Goal: Task Accomplishment & Management: Manage account settings

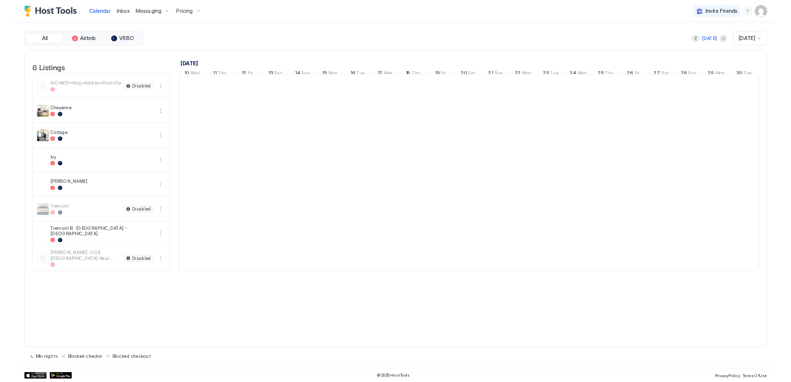
scroll to position [0, 549]
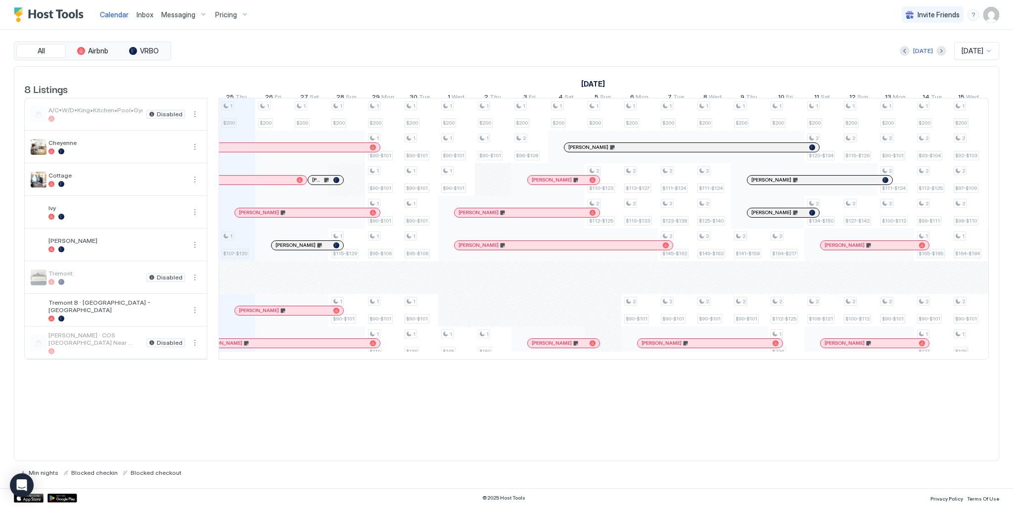
click at [450, 321] on div "1 $200 1 $107-$120 1 $200 1 $200 1 $200 1 $115-$129 1 $90-$101 1 $200 1 $90-$10…" at bounding box center [786, 228] width 2232 height 261
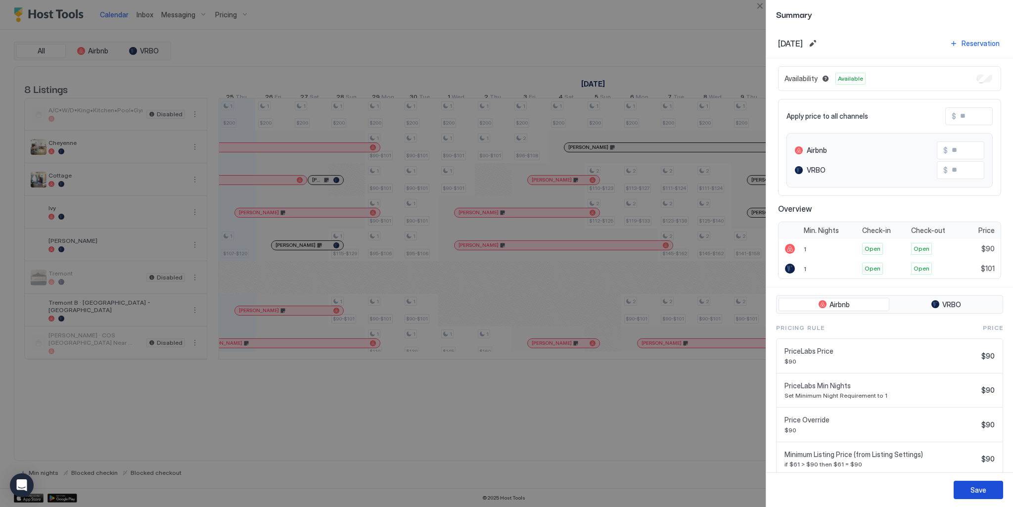
click at [977, 489] on div "Save" at bounding box center [978, 490] width 16 height 10
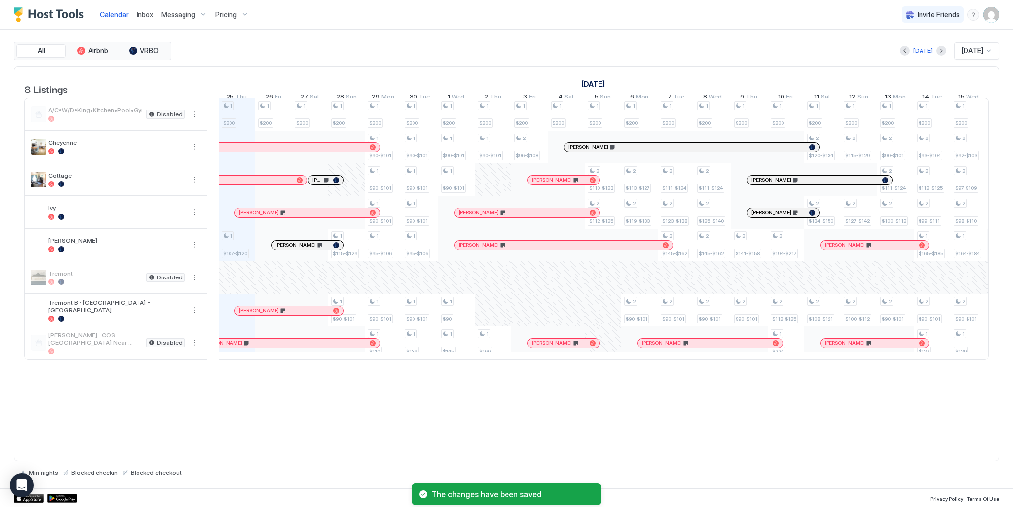
click at [495, 319] on div "1 $200 1 $107-$120 1 $200 1 $200 1 $200 1 $115-$129 1 $90-$101 1 $200 1 $90-$10…" at bounding box center [786, 228] width 2232 height 261
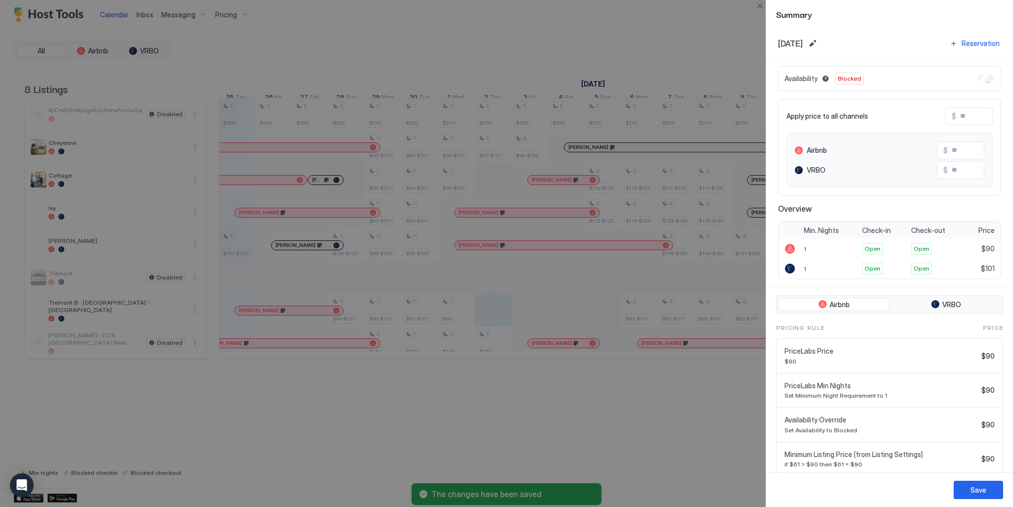
click at [969, 74] on div "Availability Blocked" at bounding box center [889, 78] width 223 height 25
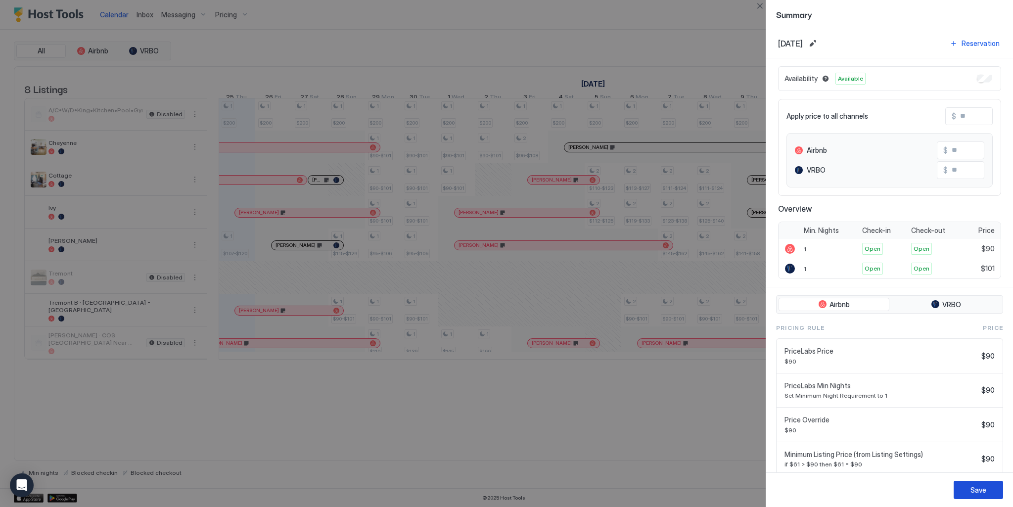
click at [973, 491] on div "Save" at bounding box center [978, 490] width 16 height 10
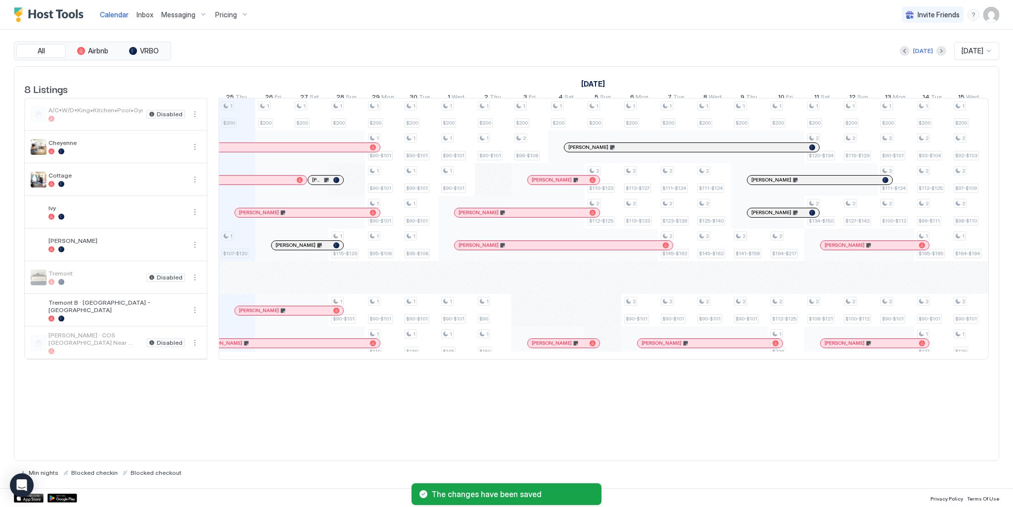
click at [536, 318] on div "1 $200 1 $107-$120 1 $200 1 $200 1 $200 1 $115-$129 1 $90-$101 1 $200 1 $90-$10…" at bounding box center [786, 228] width 2232 height 261
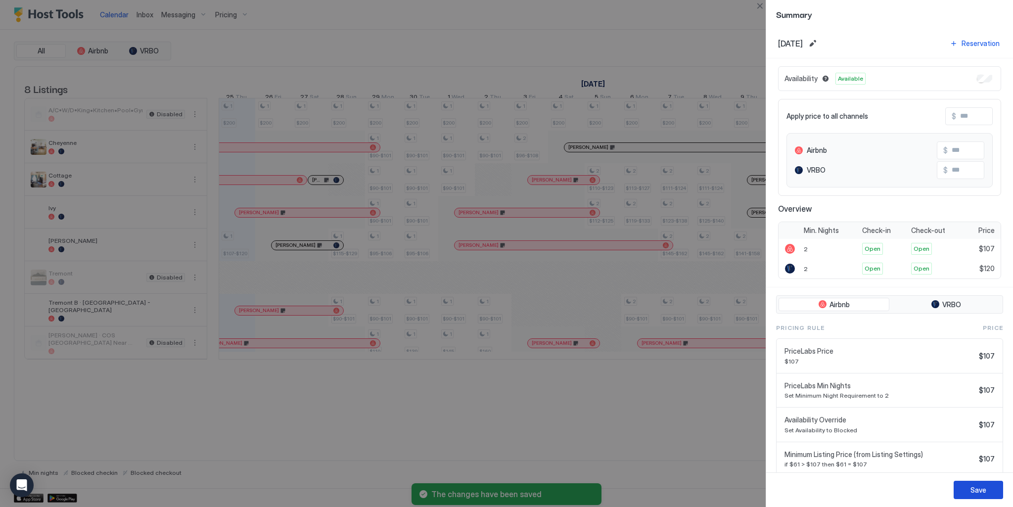
drag, startPoint x: 973, startPoint y: 491, endPoint x: 940, endPoint y: 466, distance: 41.6
click at [973, 490] on div "Save" at bounding box center [978, 490] width 16 height 10
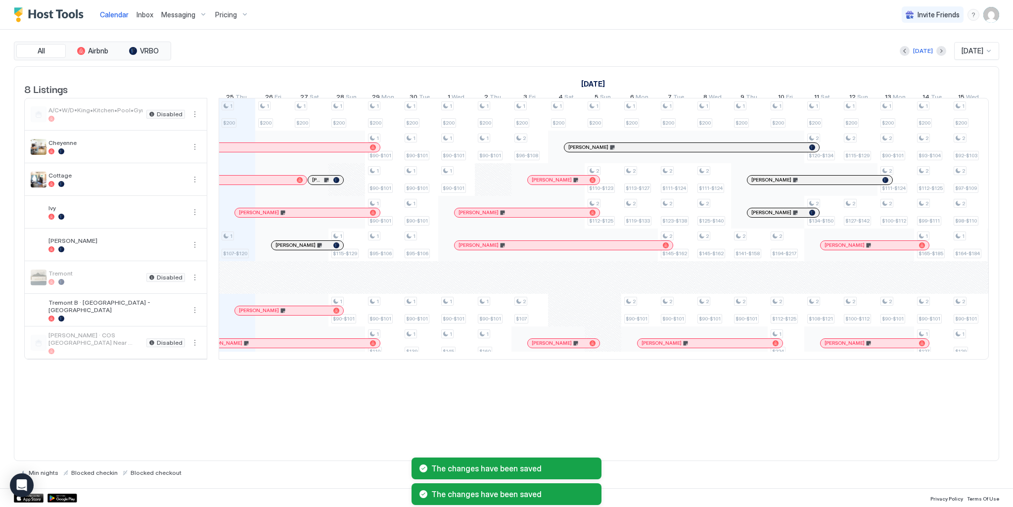
click at [559, 322] on div "1 $200 1 $107-$120 1 $200 1 $200 1 $200 1 $115-$129 1 $90-$101 1 $200 1 $90-$10…" at bounding box center [786, 228] width 2232 height 261
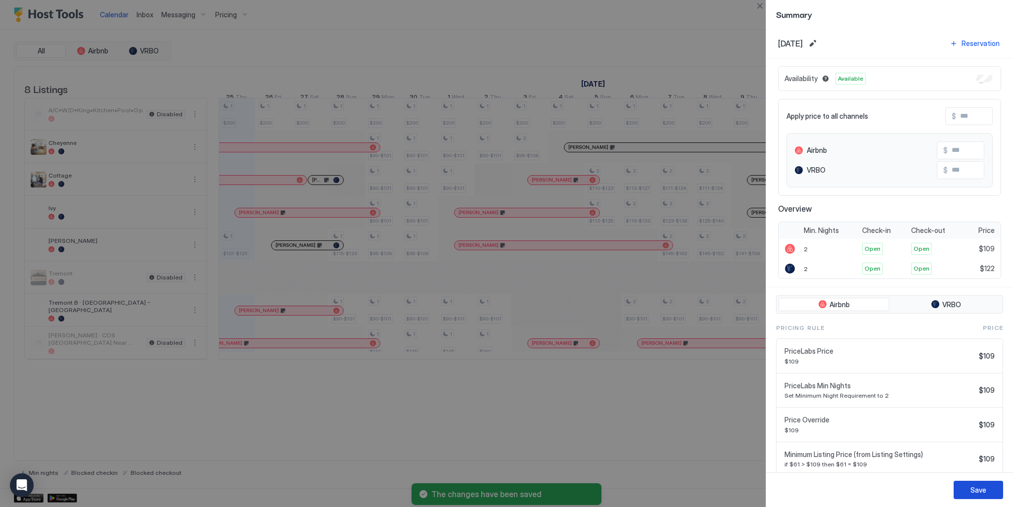
drag, startPoint x: 987, startPoint y: 493, endPoint x: 758, endPoint y: 411, distance: 243.2
click at [987, 492] on button "Save" at bounding box center [977, 490] width 49 height 18
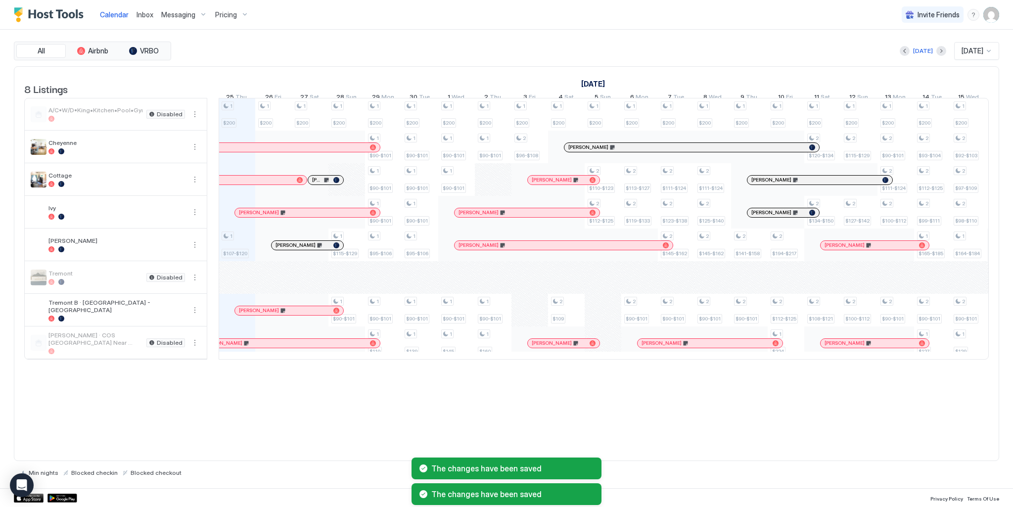
click at [594, 316] on div "1 $200 1 $107-$120 1 $200 1 $200 1 $200 1 $115-$129 1 $90-$101 1 $200 1 $90-$10…" at bounding box center [786, 228] width 2232 height 261
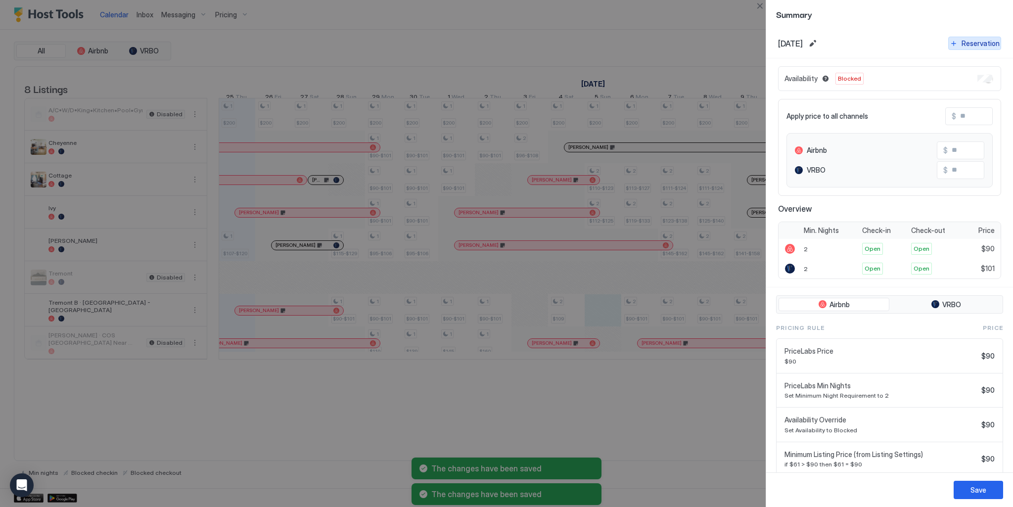
click at [980, 49] on button "Reservation" at bounding box center [974, 43] width 53 height 13
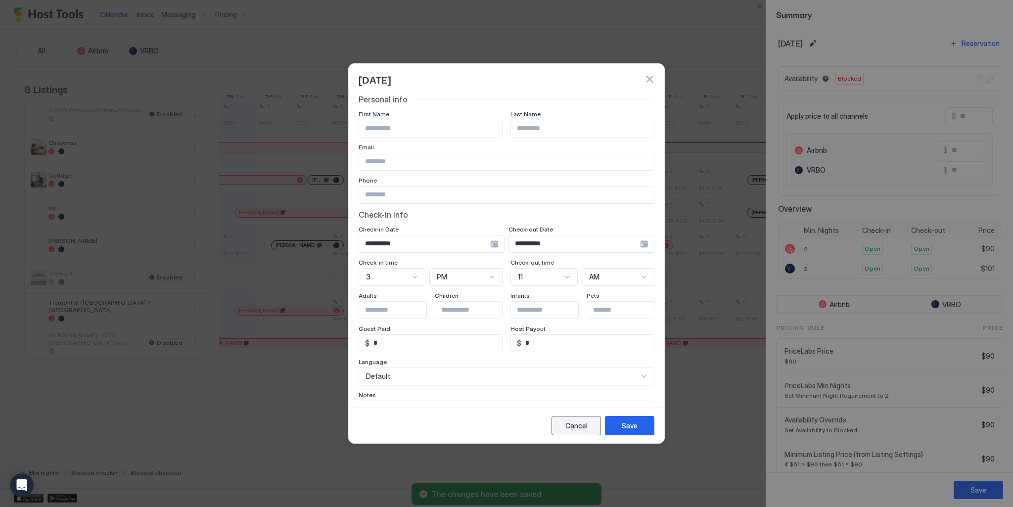
click at [573, 417] on button "Cancel" at bounding box center [575, 425] width 49 height 19
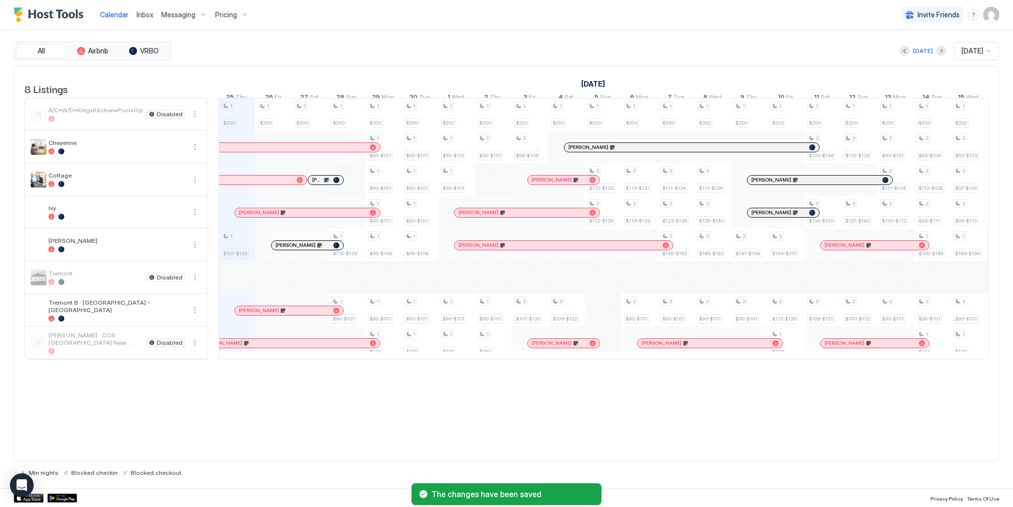
click at [613, 313] on div "1 $200 1 $107-$120 1 $200 1 $200 1 $200 1 $115-$129 1 $90-$101 1 $200 1 $90-$10…" at bounding box center [786, 228] width 2232 height 261
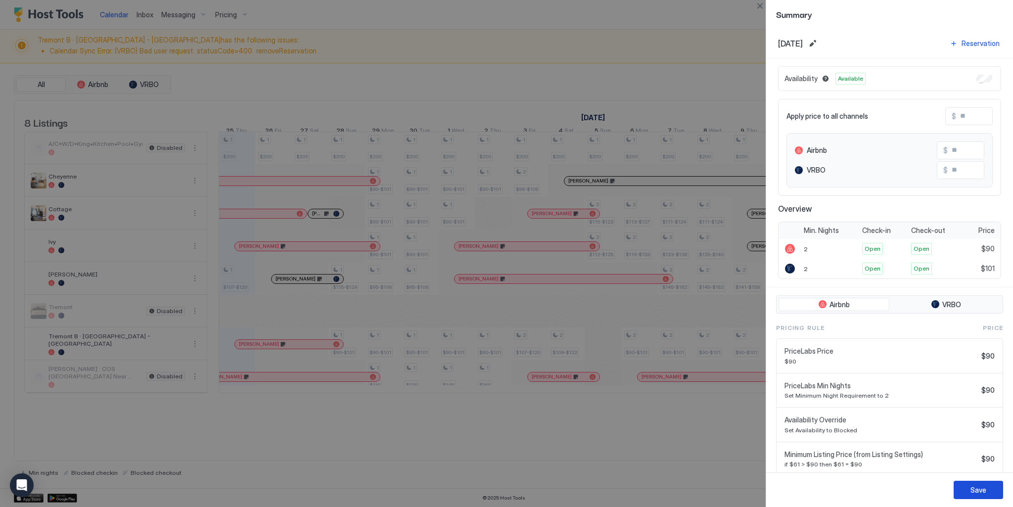
click at [974, 488] on div "Save" at bounding box center [978, 490] width 16 height 10
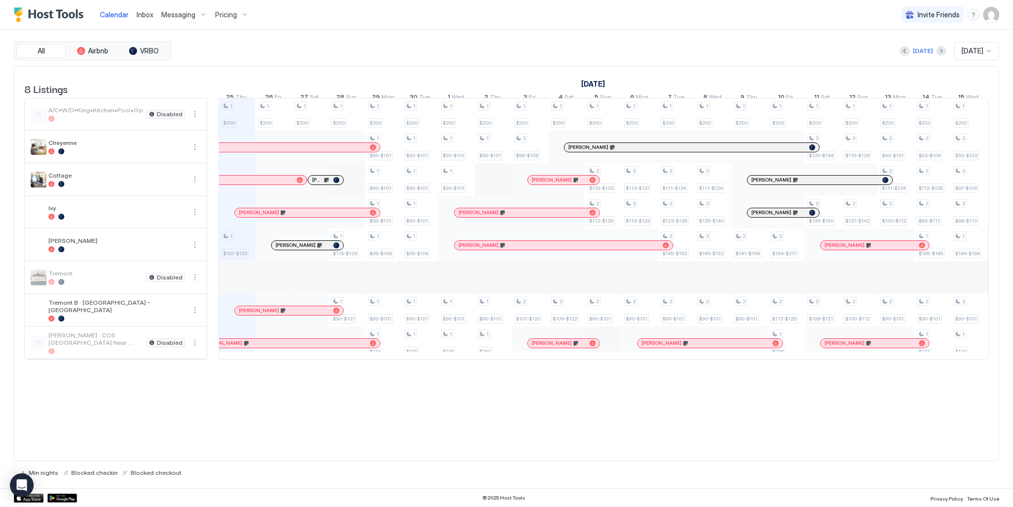
click at [371, 346] on div at bounding box center [373, 343] width 6 height 6
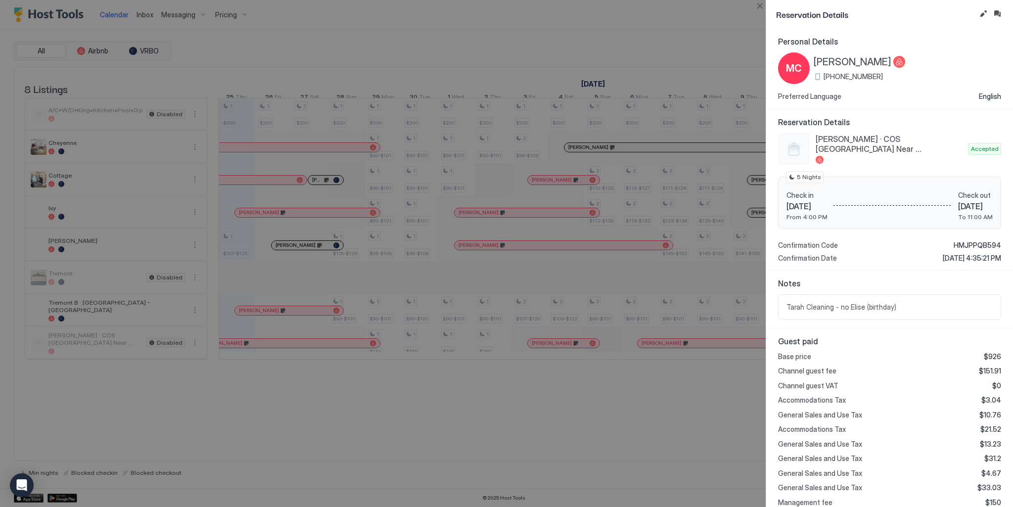
click at [556, 348] on div at bounding box center [506, 253] width 1013 height 507
click at [295, 315] on div at bounding box center [506, 253] width 1013 height 507
click at [760, 4] on button "Close" at bounding box center [759, 6] width 12 height 12
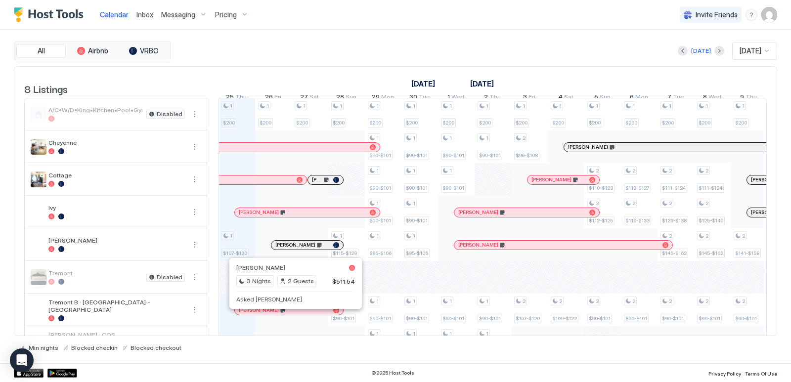
click at [292, 314] on div at bounding box center [292, 311] width 8 height 8
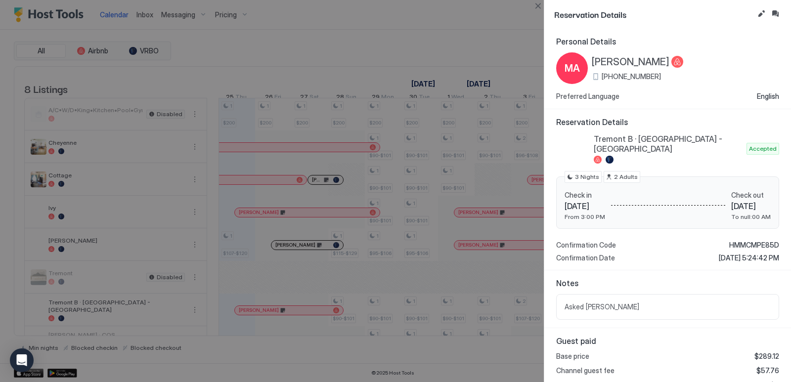
click at [348, 13] on div at bounding box center [395, 191] width 791 height 382
click at [382, 30] on div at bounding box center [395, 191] width 791 height 382
